Goal: Contribute content: Add original content to the website for others to see

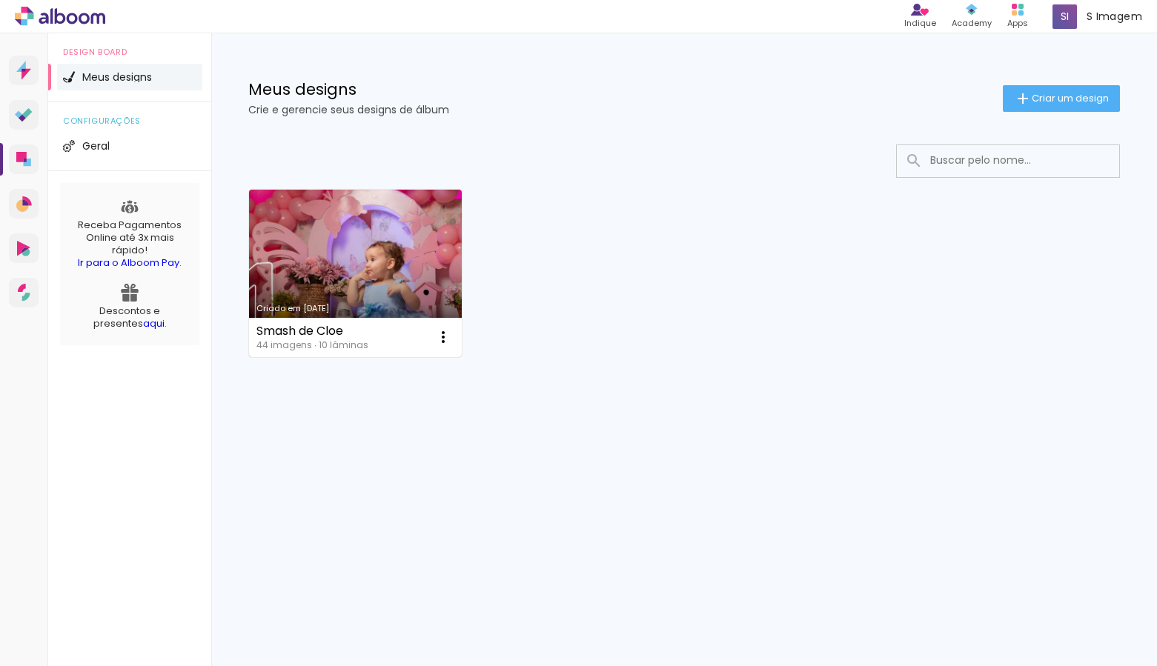
click at [341, 257] on link "Criado em [DATE]" at bounding box center [355, 274] width 213 height 168
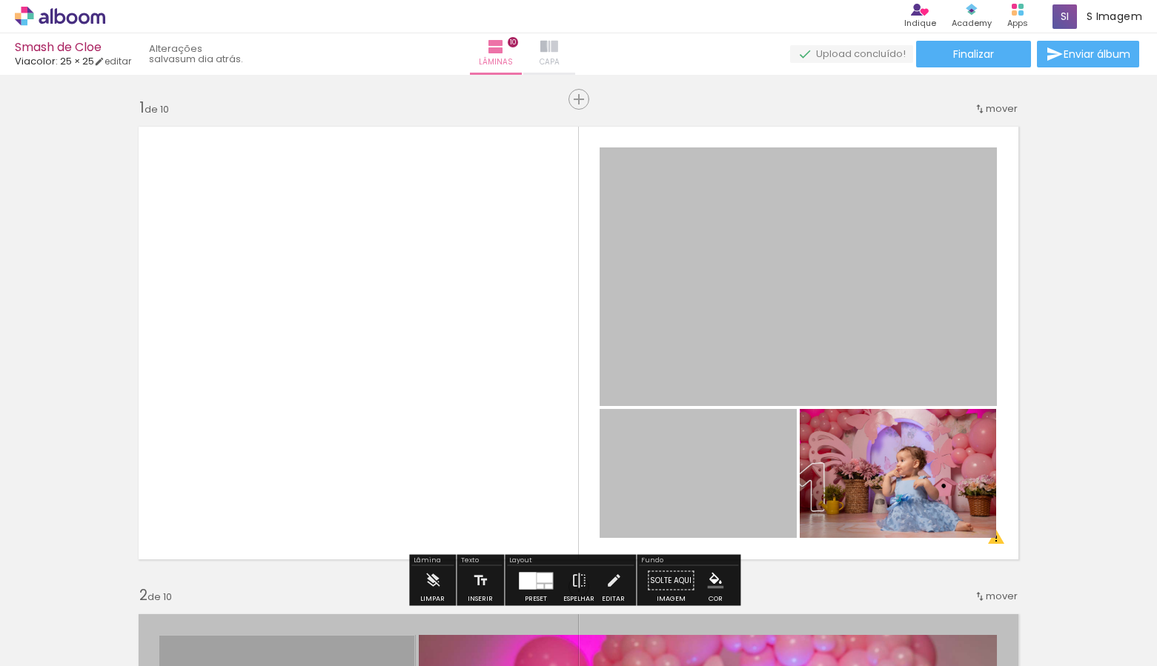
click at [558, 44] on iron-icon at bounding box center [549, 47] width 18 height 18
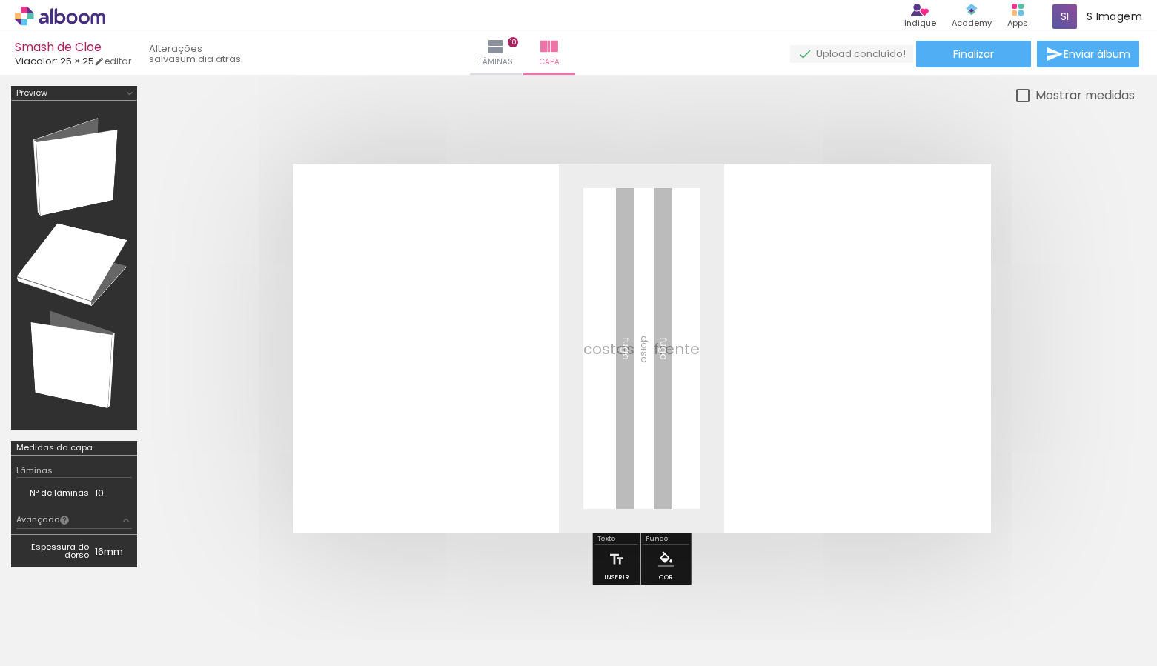
click at [0, 0] on span "Adicionar Fotos" at bounding box center [0, 0] width 0 height 0
click at [42, 274] on input "file" at bounding box center [43, 190] width 87 height 170
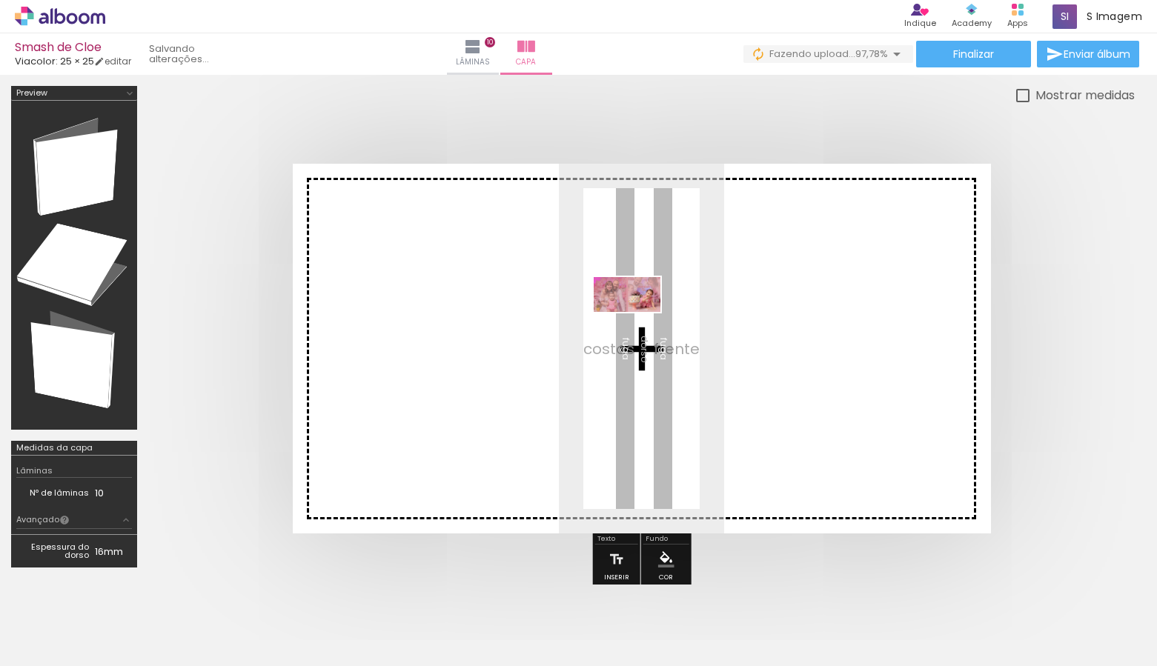
drag, startPoint x: 1027, startPoint y: 577, endPoint x: 638, endPoint y: 322, distance: 465.3
click at [638, 322] on quentale-workspace at bounding box center [578, 333] width 1157 height 666
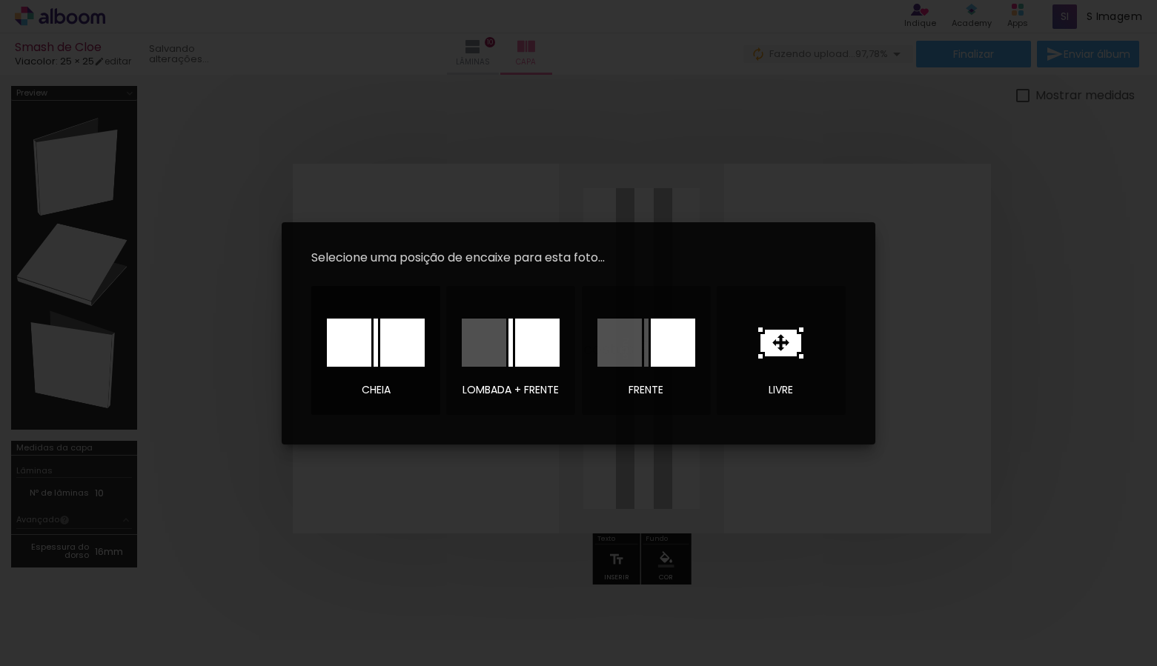
click at [0, 0] on div at bounding box center [0, 0] width 0 height 0
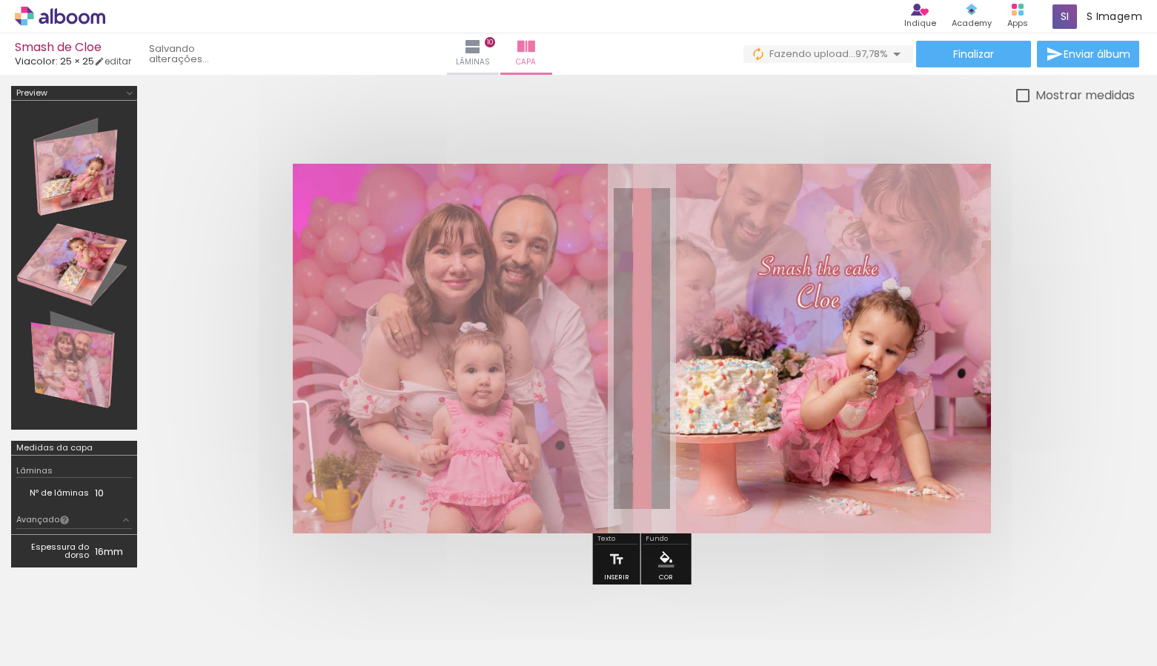
click at [0, 0] on quentale-cover at bounding box center [0, 0] width 0 height 0
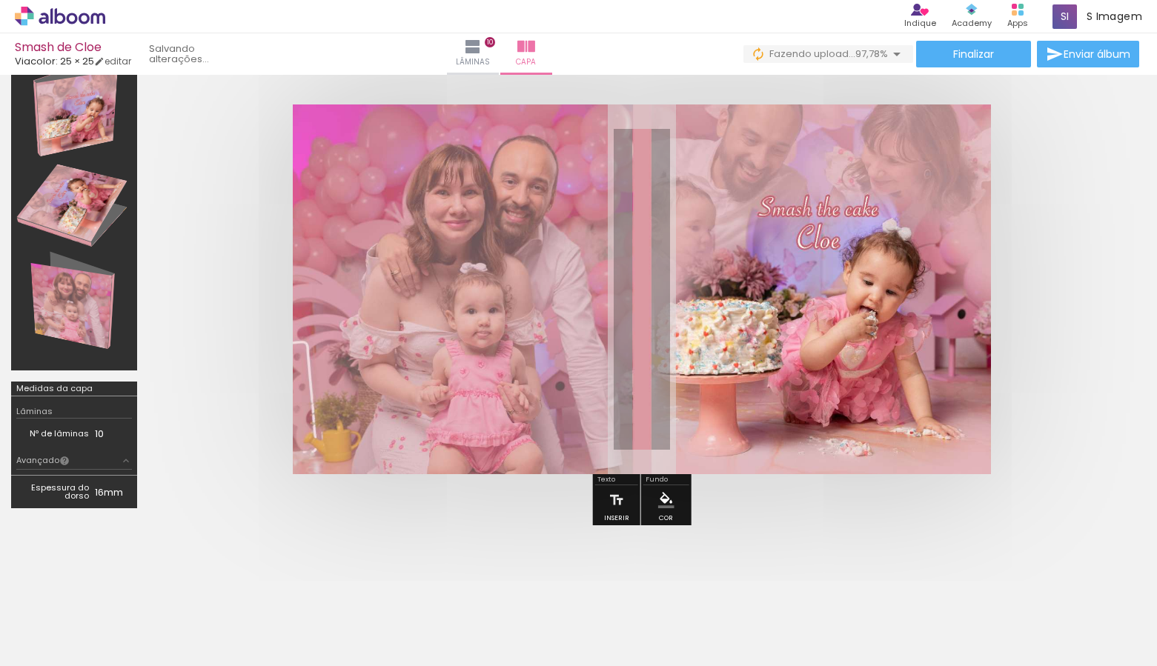
scroll to position [0, 0]
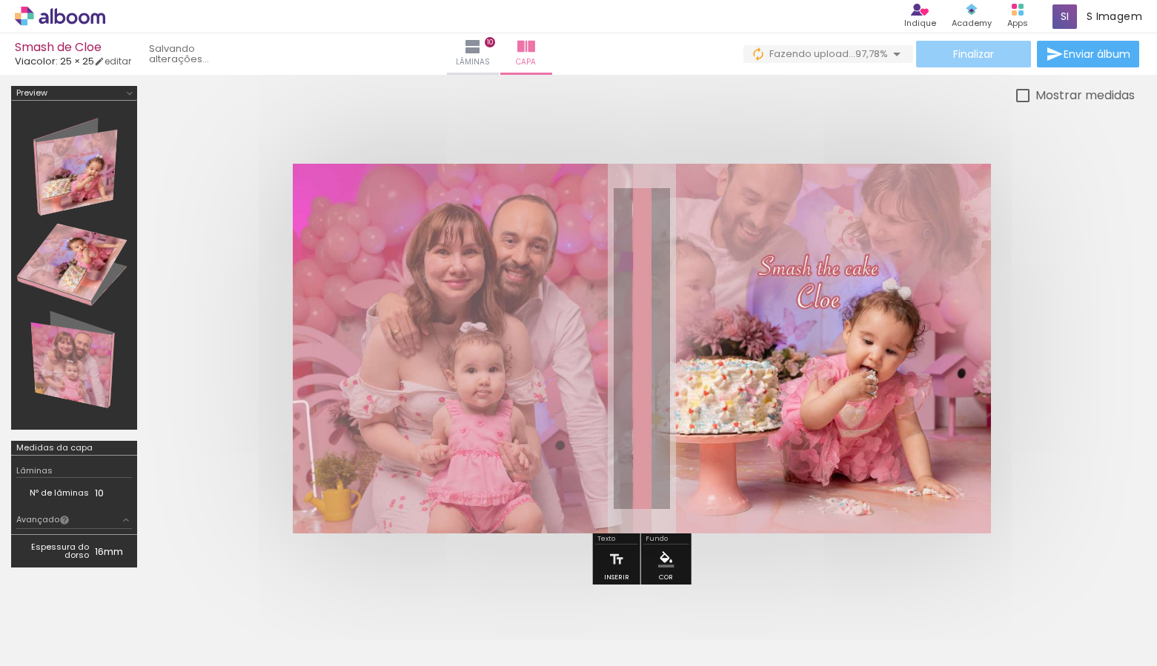
click at [983, 58] on span "Finalizar" at bounding box center [973, 54] width 41 height 10
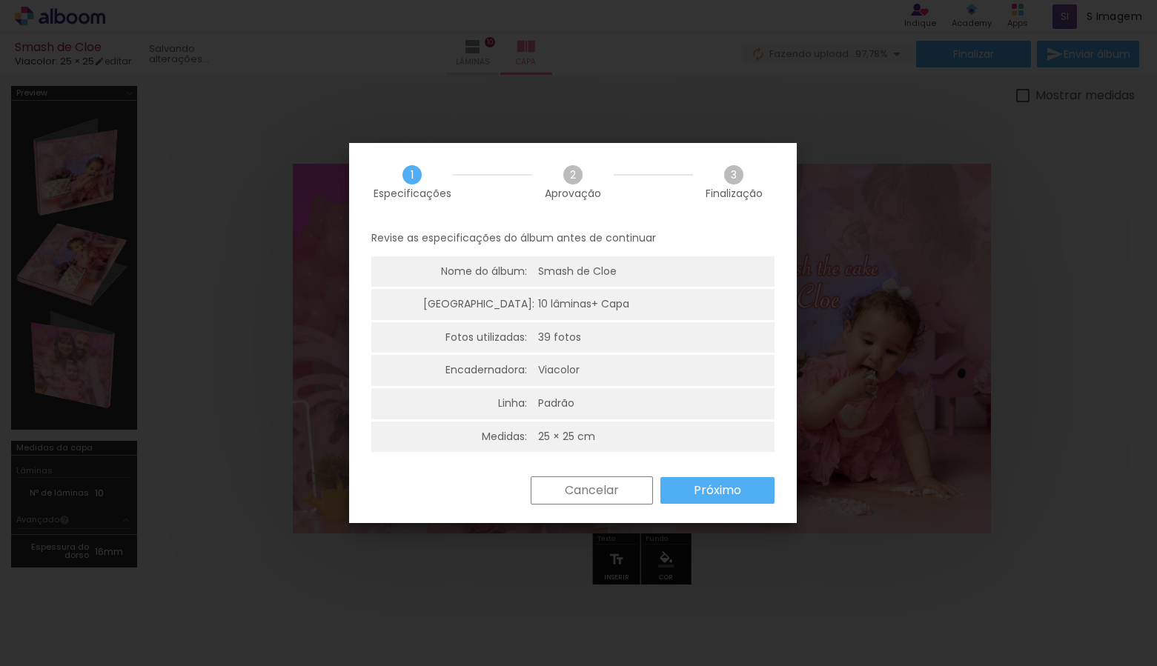
click at [626, 488] on paper-button "Cancelar" at bounding box center [592, 491] width 122 height 28
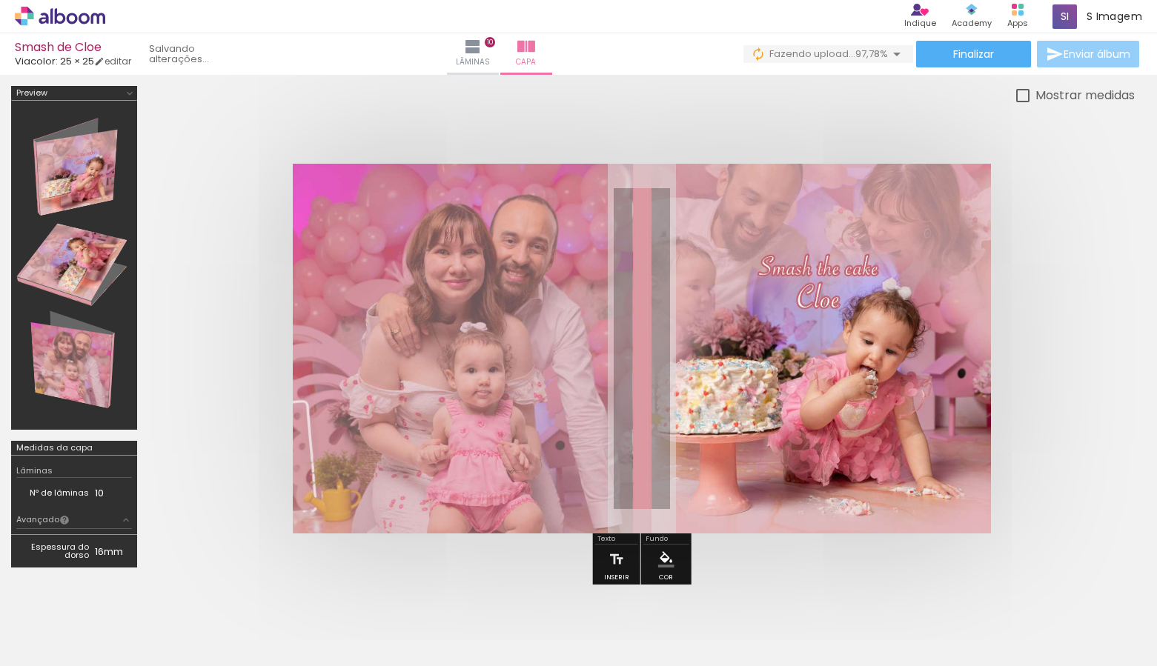
click at [1085, 55] on span "Enviar álbum" at bounding box center [1097, 54] width 67 height 10
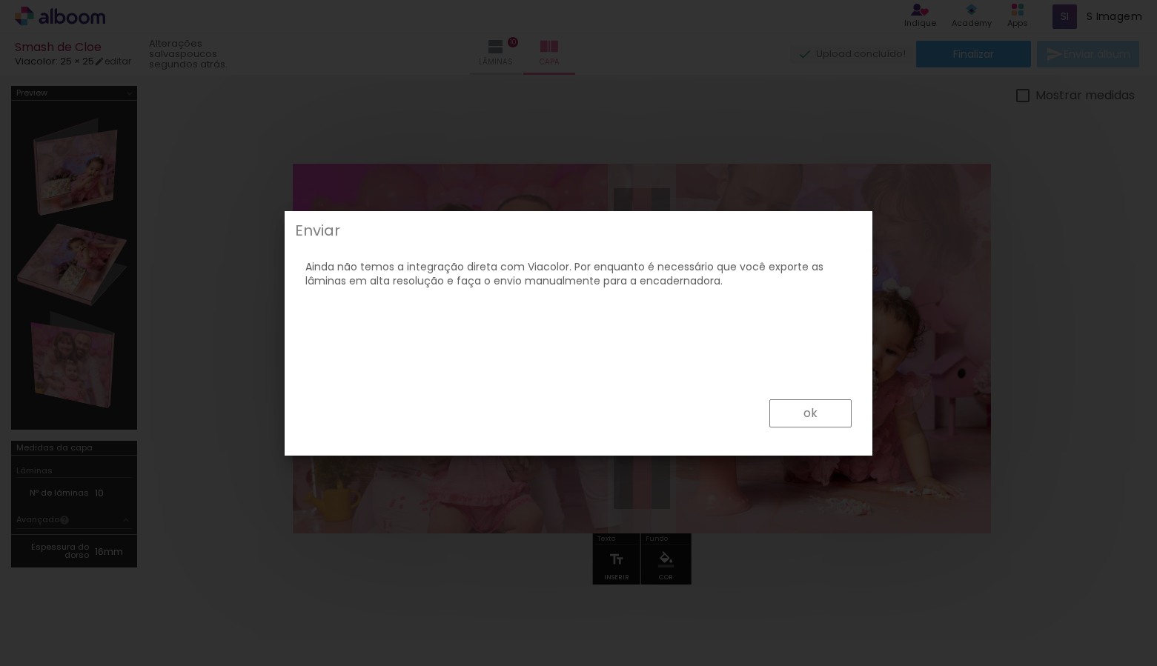
click at [0, 0] on slot "ok" at bounding box center [0, 0] width 0 height 0
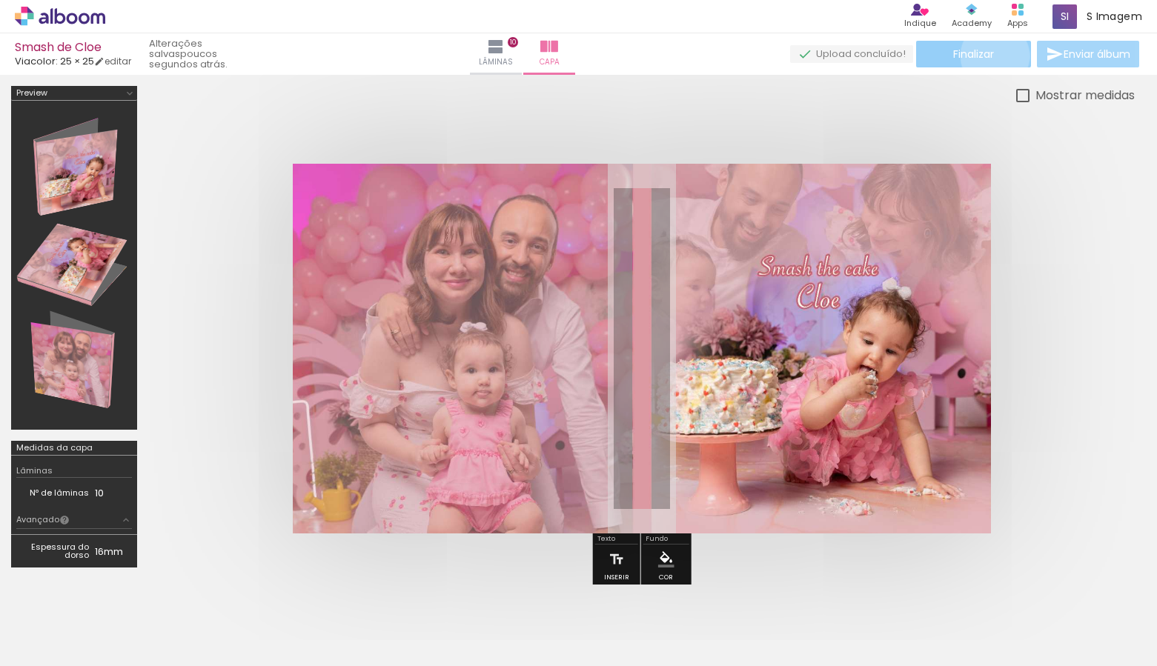
click at [990, 56] on paper-button "Finalizar" at bounding box center [973, 54] width 115 height 27
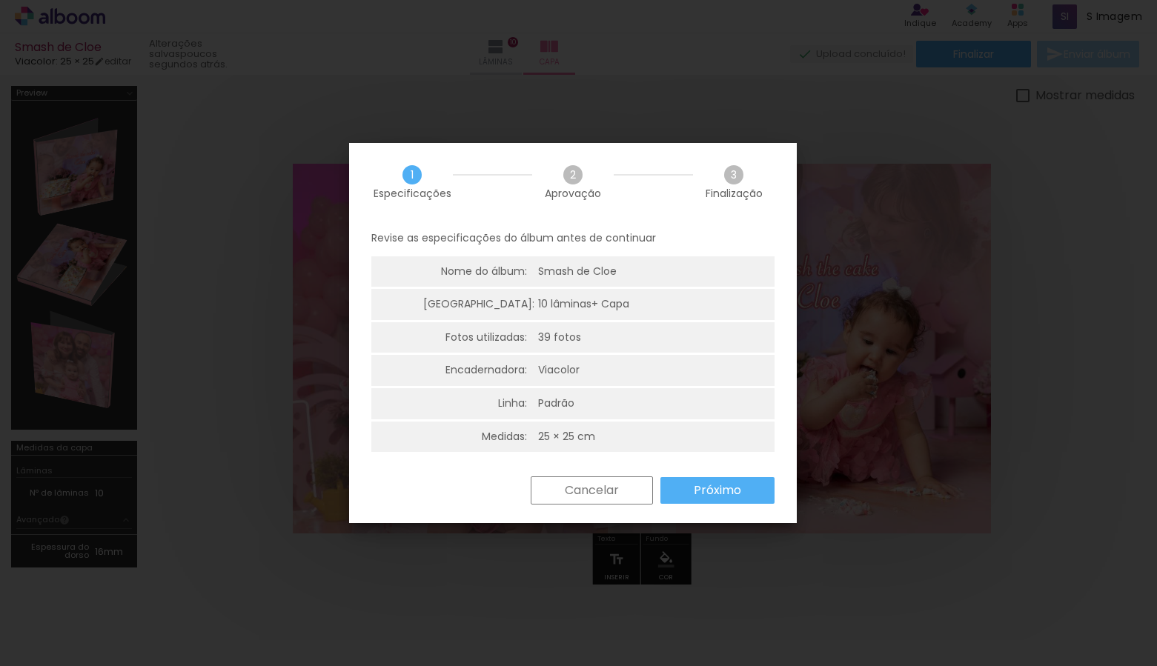
click at [767, 504] on div "Cancelar Próximo" at bounding box center [648, 491] width 251 height 28
click at [758, 498] on paper-button "Próximo" at bounding box center [718, 490] width 114 height 27
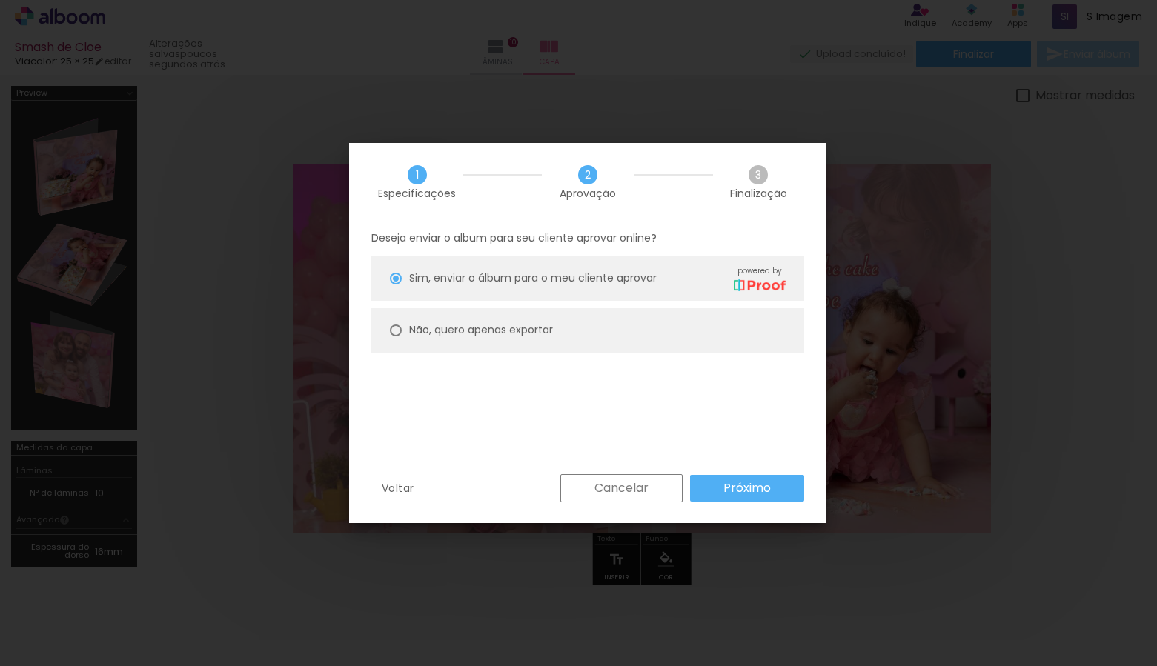
click at [0, 0] on slot "Próximo" at bounding box center [0, 0] width 0 height 0
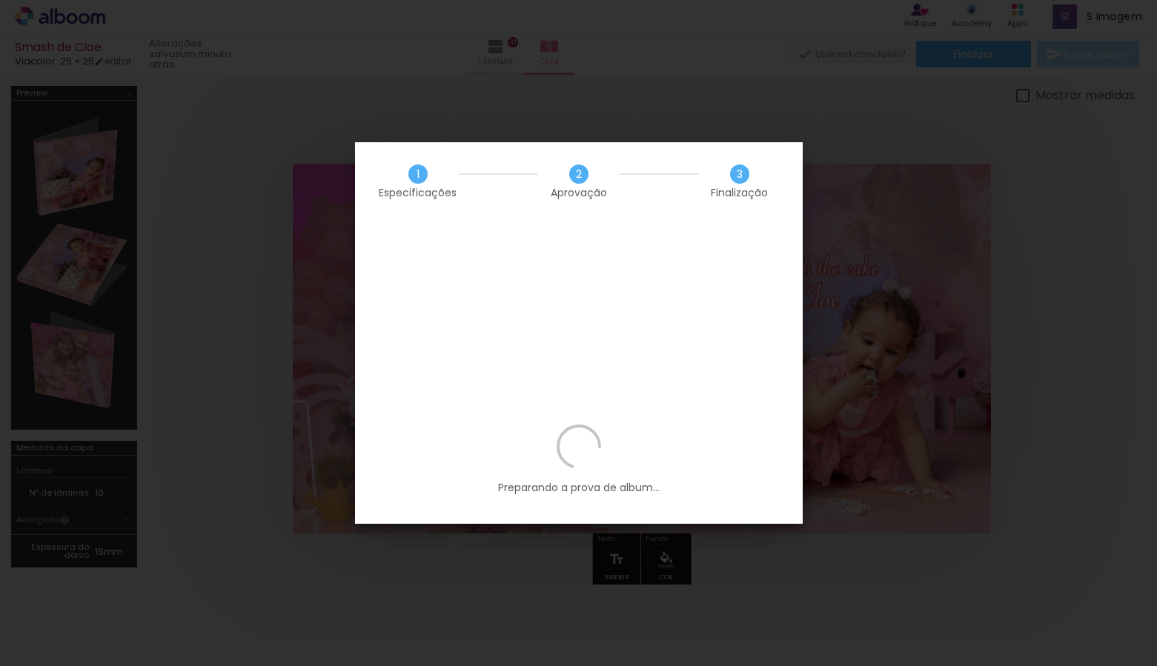
click at [162, 283] on iron-overlay-backdrop at bounding box center [578, 333] width 1157 height 666
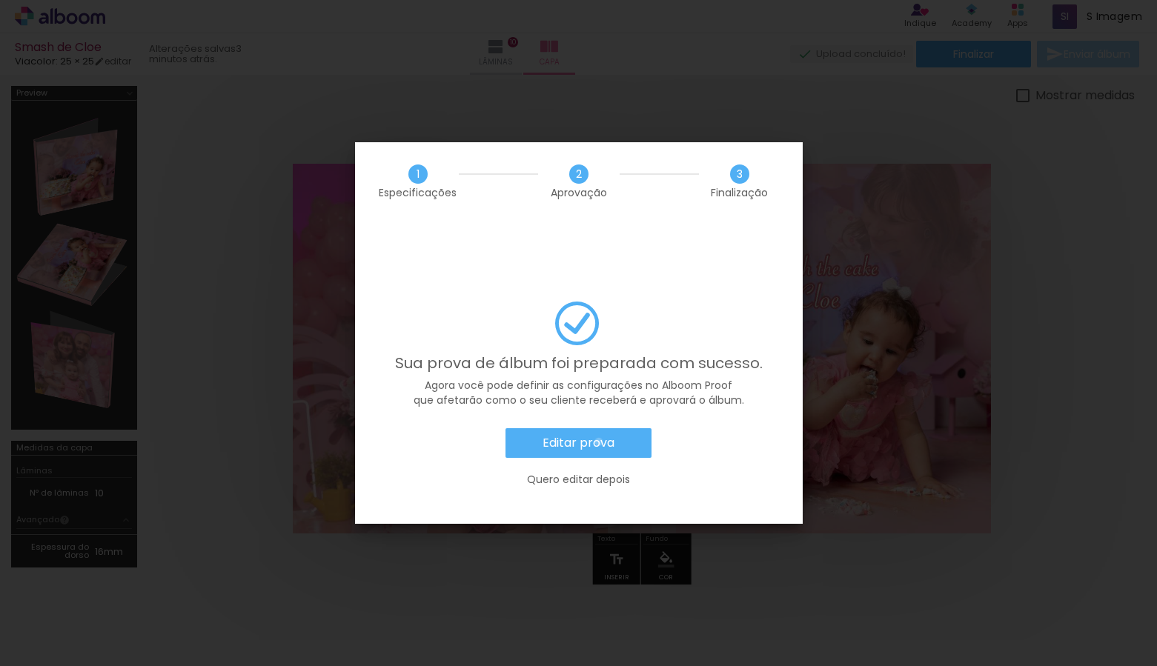
click at [0, 0] on slot "Editar prova" at bounding box center [0, 0] width 0 height 0
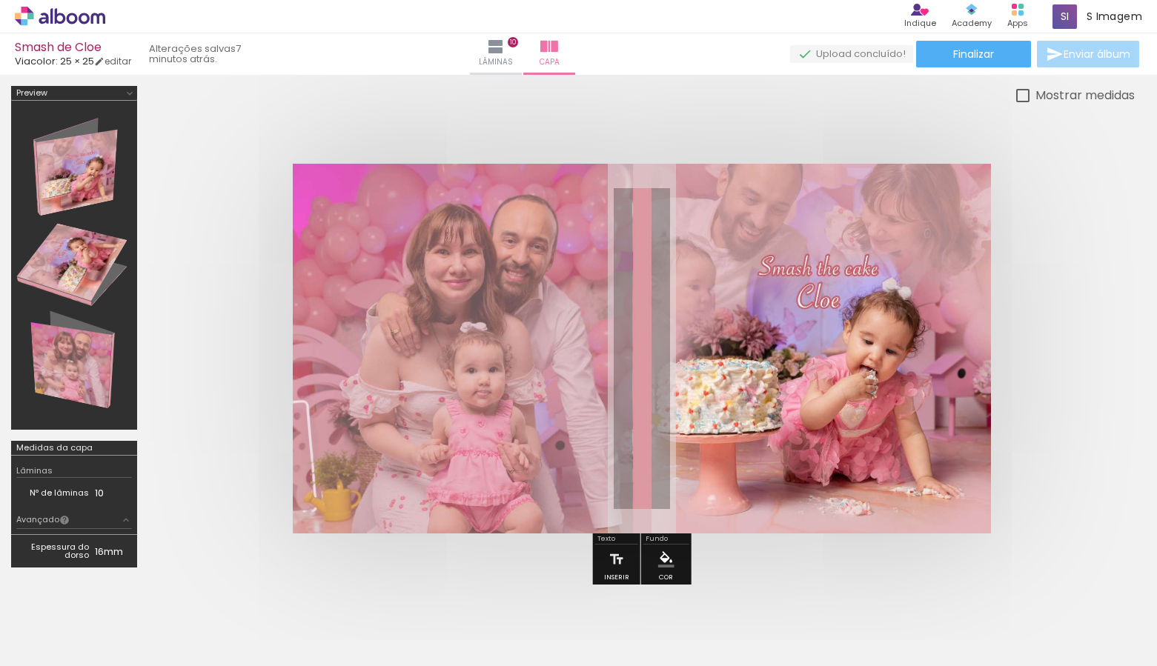
scroll to position [0, 2705]
